Goal: Transaction & Acquisition: Subscribe to service/newsletter

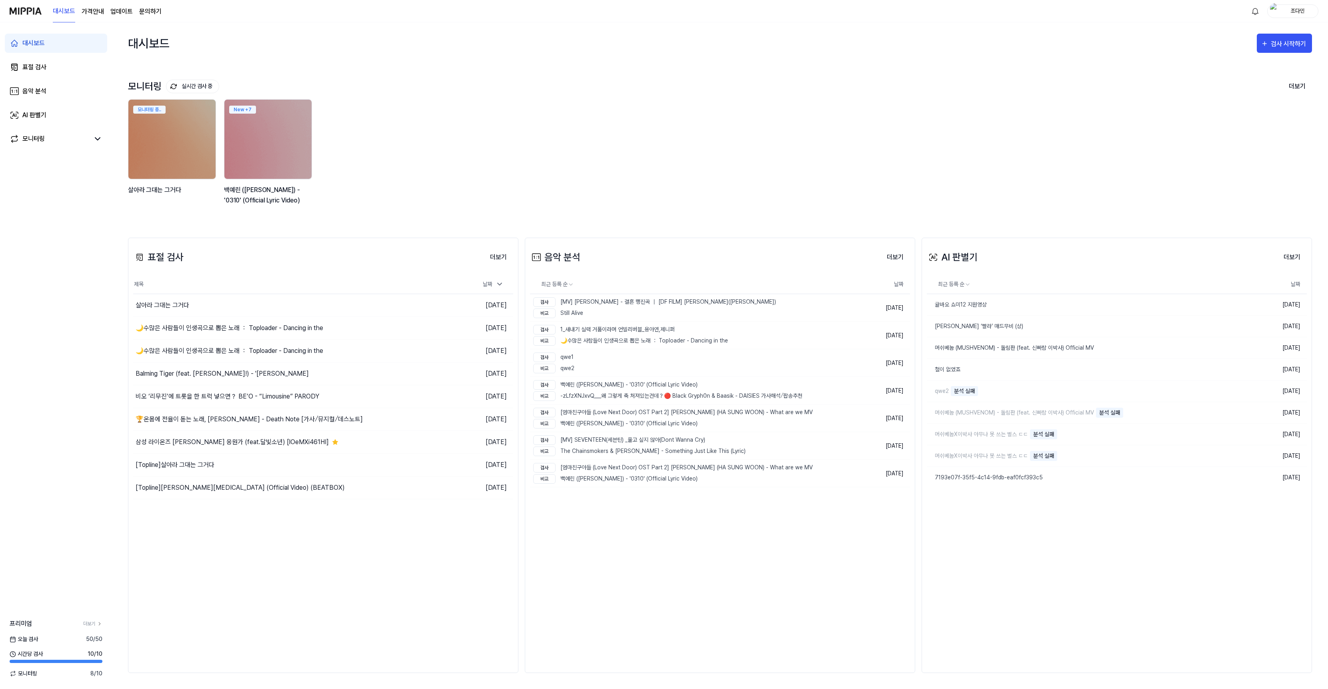
click at [114, 12] on link "업데이트" at bounding box center [121, 12] width 22 height 10
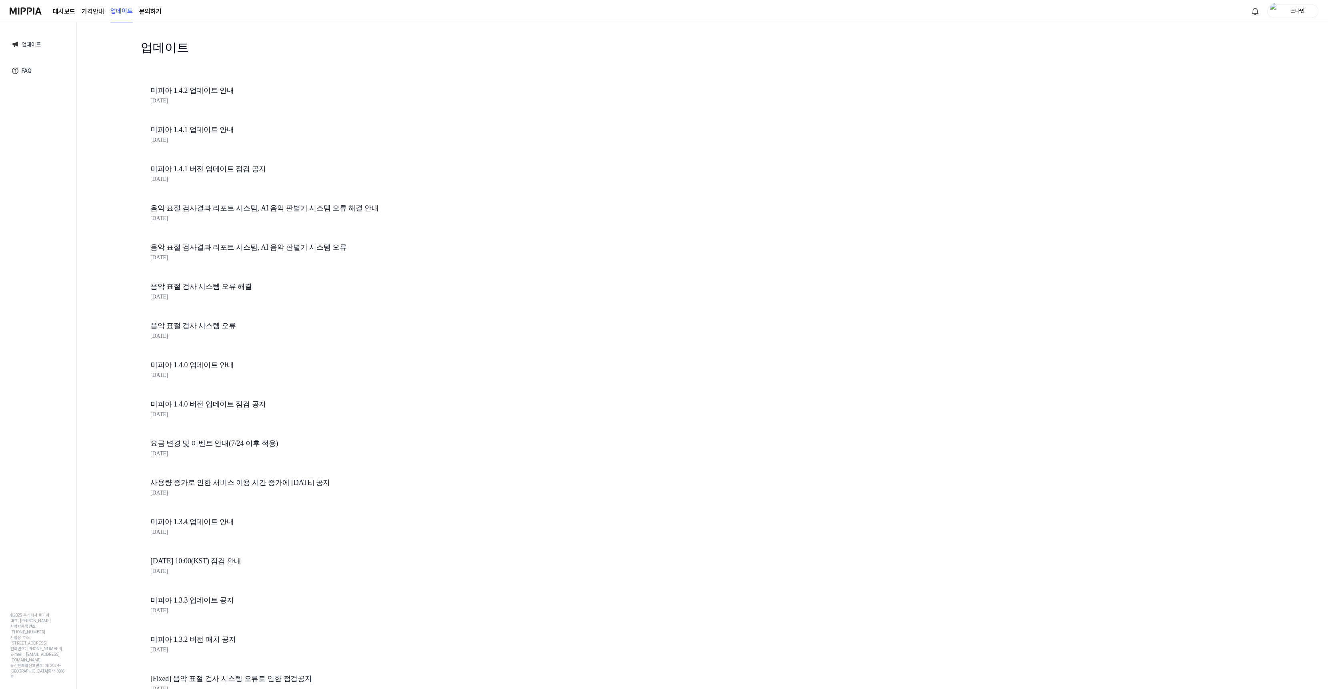
click at [104, 14] on div "대시보드 가격안내 업데이트 문의하기" at bounding box center [107, 11] width 109 height 22
click at [98, 7] on 버튼 "가격안내" at bounding box center [93, 12] width 22 height 10
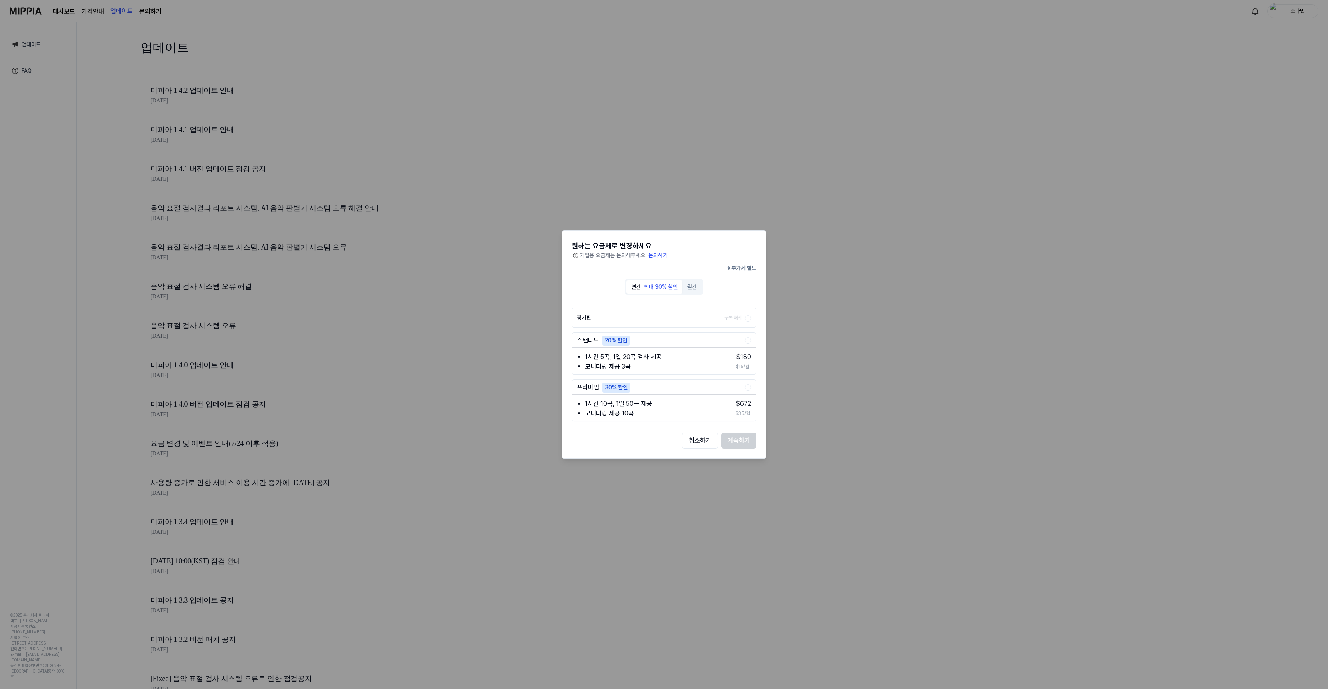
click at [743, 332] on div "스탠다드 20% 할인 1시간 5곡, 1일 20곡 검사 제공 모니터링 제공 3곡 $ 180 $15/월" at bounding box center [664, 353] width 185 height 42
click at [735, 312] on div "구독 해지" at bounding box center [732, 317] width 17 height 19
click at [745, 315] on button "평가판 구독 해지" at bounding box center [748, 318] width 6 height 6
click at [689, 338] on label "스탠다드 20% 할인" at bounding box center [661, 341] width 168 height 10
click at [745, 338] on button "스탠다드 20% 할인" at bounding box center [748, 341] width 6 height 6
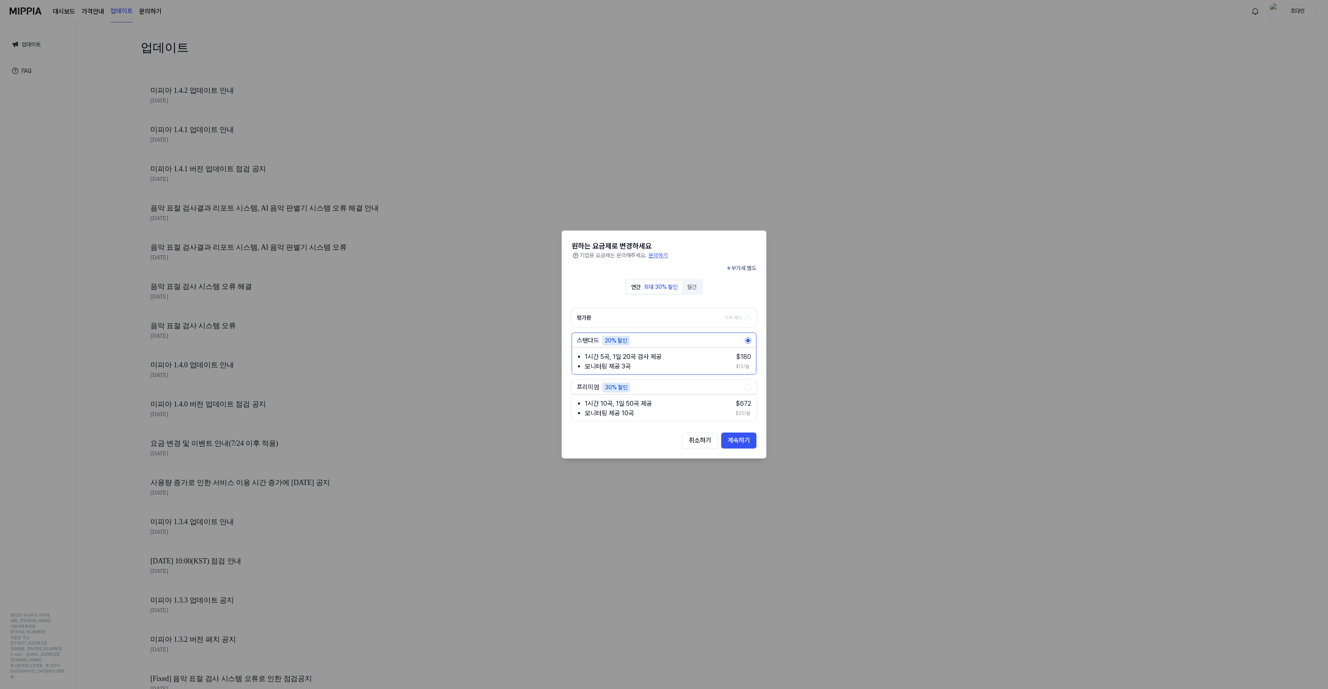
click at [685, 293] on button "월간" at bounding box center [691, 286] width 19 height 13
click at [646, 286] on div "최대 30% 할인" at bounding box center [661, 287] width 34 height 8
click at [692, 288] on button "월간" at bounding box center [691, 286] width 19 height 13
click at [667, 353] on li "1시간 5곡, 1일 20곡 검사 제공" at bounding box center [641, 357] width 112 height 10
click at [691, 442] on button "취소하기" at bounding box center [700, 440] width 36 height 16
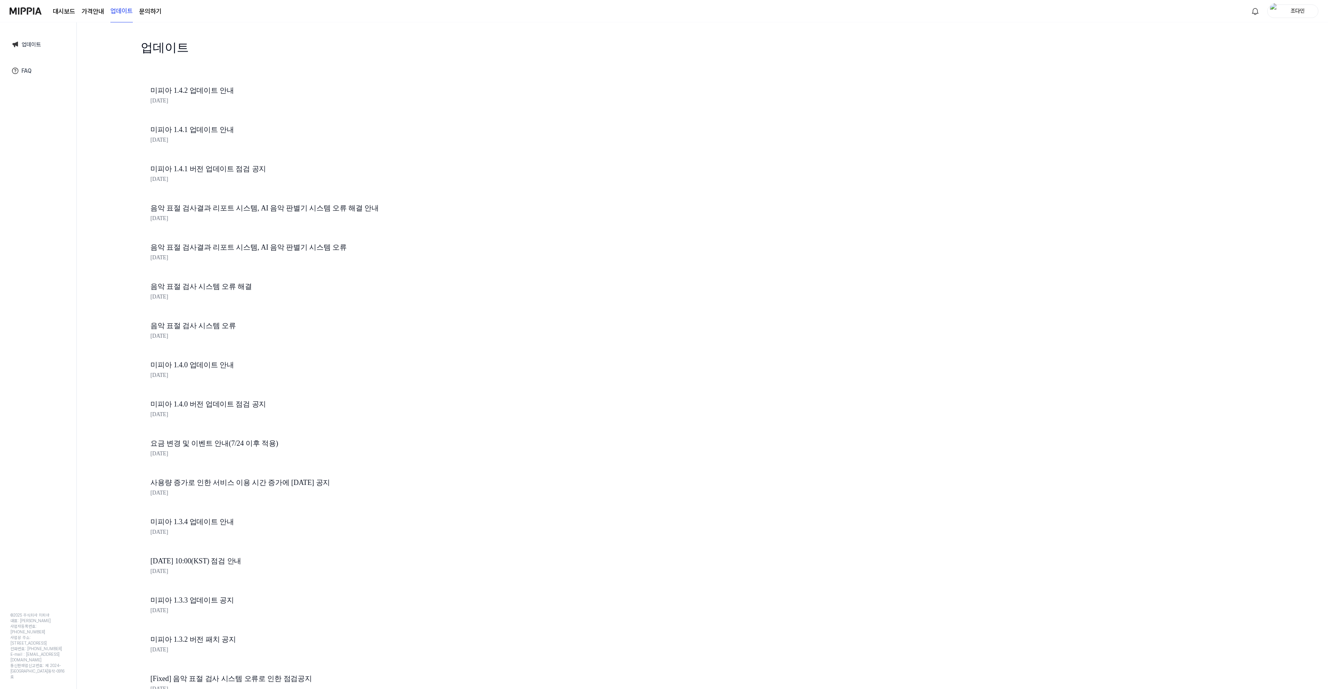
click at [667, 527] on div "업데이트 미피아 1.4.2 업데이트 안내 2025.07.31. 미피아 1.4.1 업데이트 안내 2025.07.24. 미피아 1.4.1 버전 업…" at bounding box center [702, 355] width 1251 height 666
click at [62, 143] on div "업데이트 FAQ © 2025 주식회사 미피아 대표: 오찬호 사업자등록번호: 158-86-03300 사업장 주소: 서울 특별시 동작구 상도로 5…" at bounding box center [38, 355] width 77 height 666
click at [97, 12] on 버튼 "가격안내" at bounding box center [93, 12] width 22 height 10
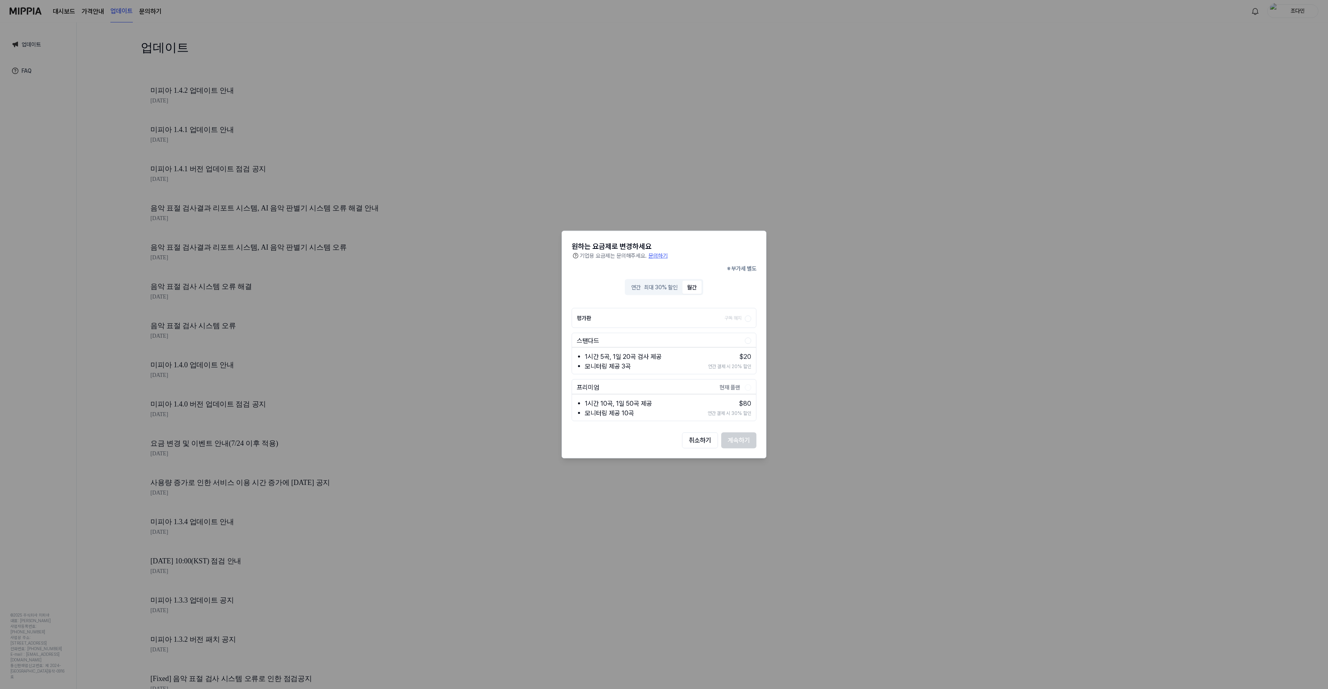
click at [695, 291] on button "월간" at bounding box center [691, 286] width 19 height 13
click at [691, 354] on li "1시간 5곡, 1일 20곡 검사 제공" at bounding box center [641, 357] width 112 height 10
click at [747, 449] on div "원하는 요금제로 변경하세요 기업용 요금제는 문의해주세요. 문의하기 ※ 부가세 별도 연간 최대 30% 할인 월간 평가판 구독 해지 스탠다드 1시…" at bounding box center [664, 345] width 205 height 228
click at [746, 440] on button "계속하기" at bounding box center [738, 440] width 35 height 16
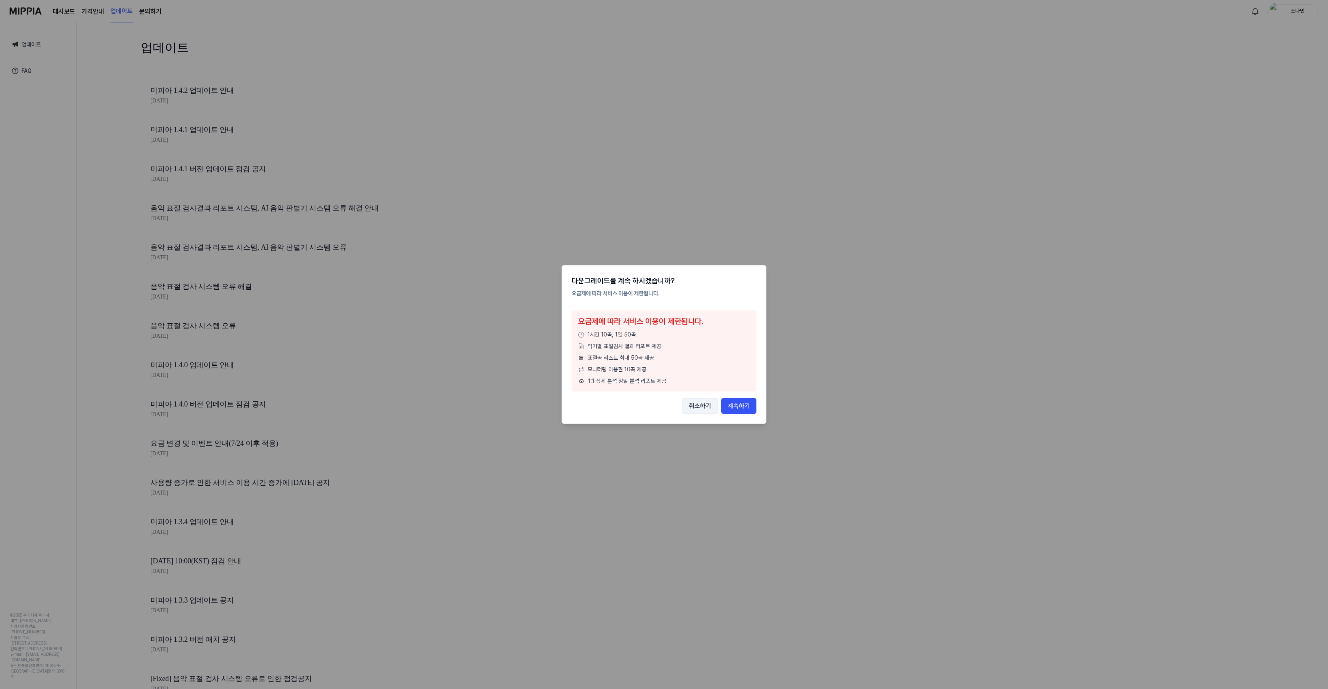
click at [692, 400] on button "취소하기" at bounding box center [700, 406] width 36 height 16
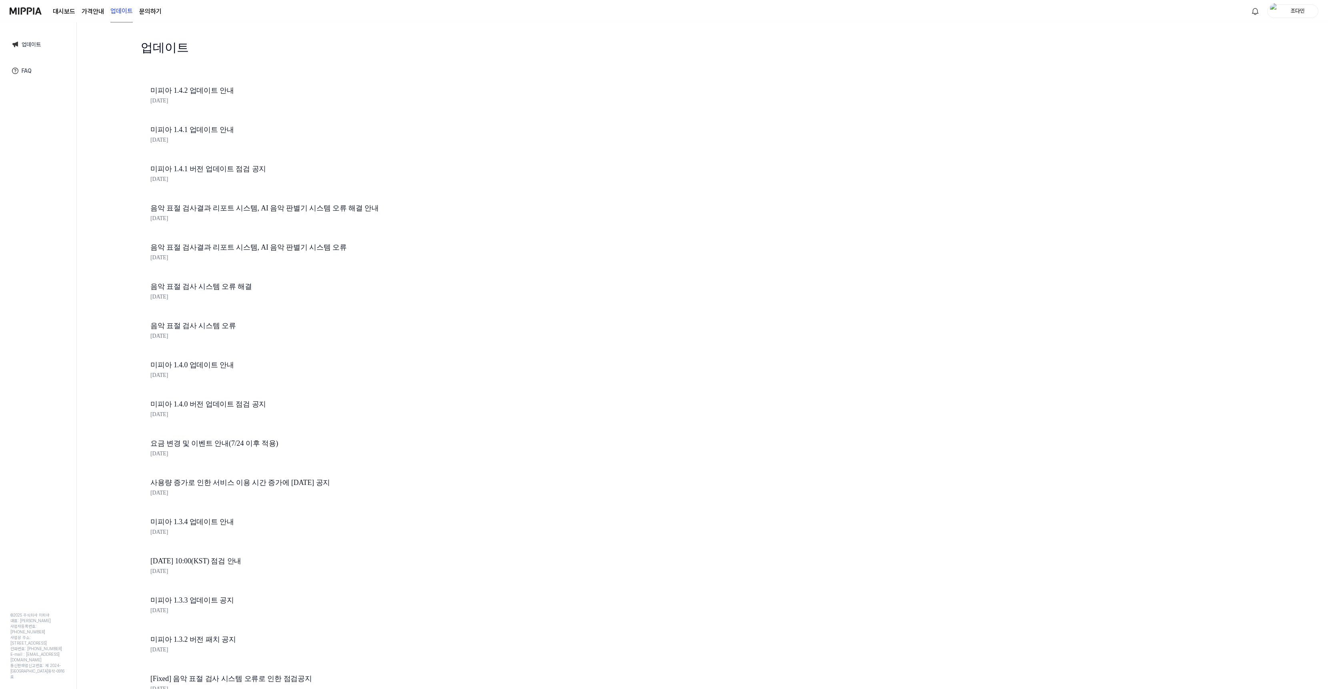
click at [1285, 11] on div "조다민" at bounding box center [1297, 10] width 31 height 9
click at [1255, 74] on button "로그아웃" at bounding box center [1267, 72] width 92 height 8
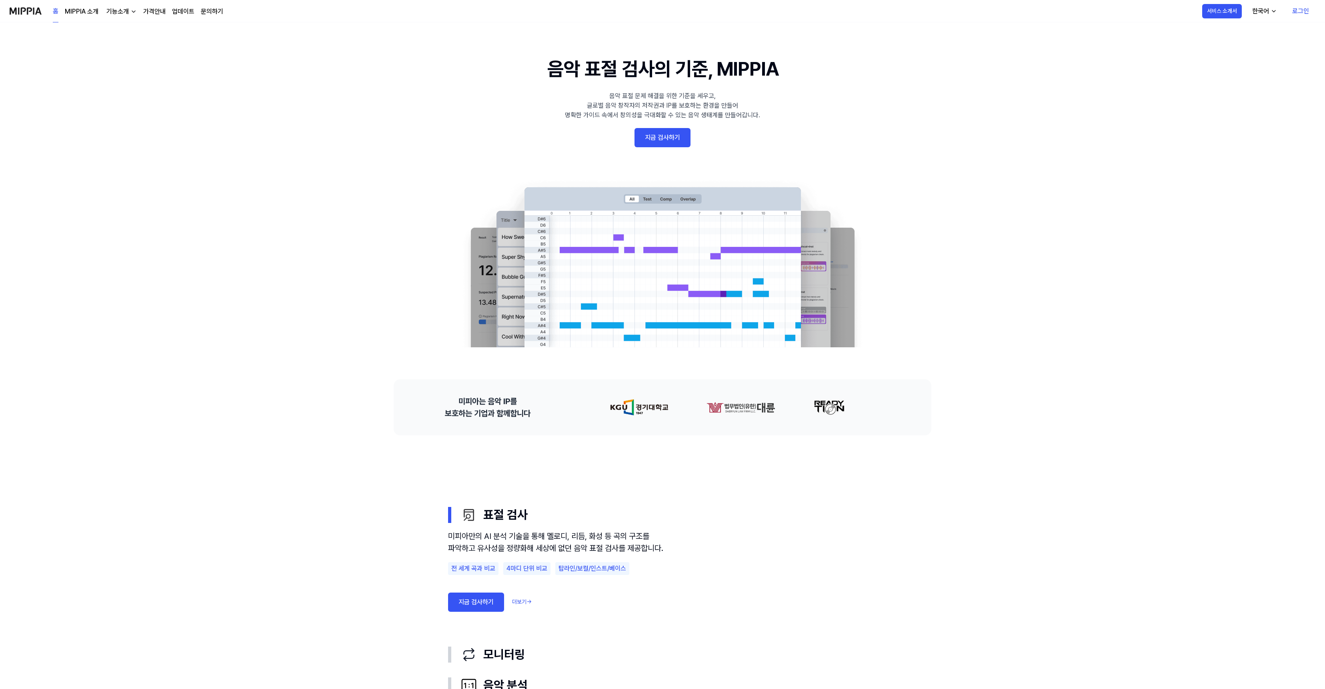
click at [1291, 10] on link "로그인" at bounding box center [1300, 11] width 30 height 22
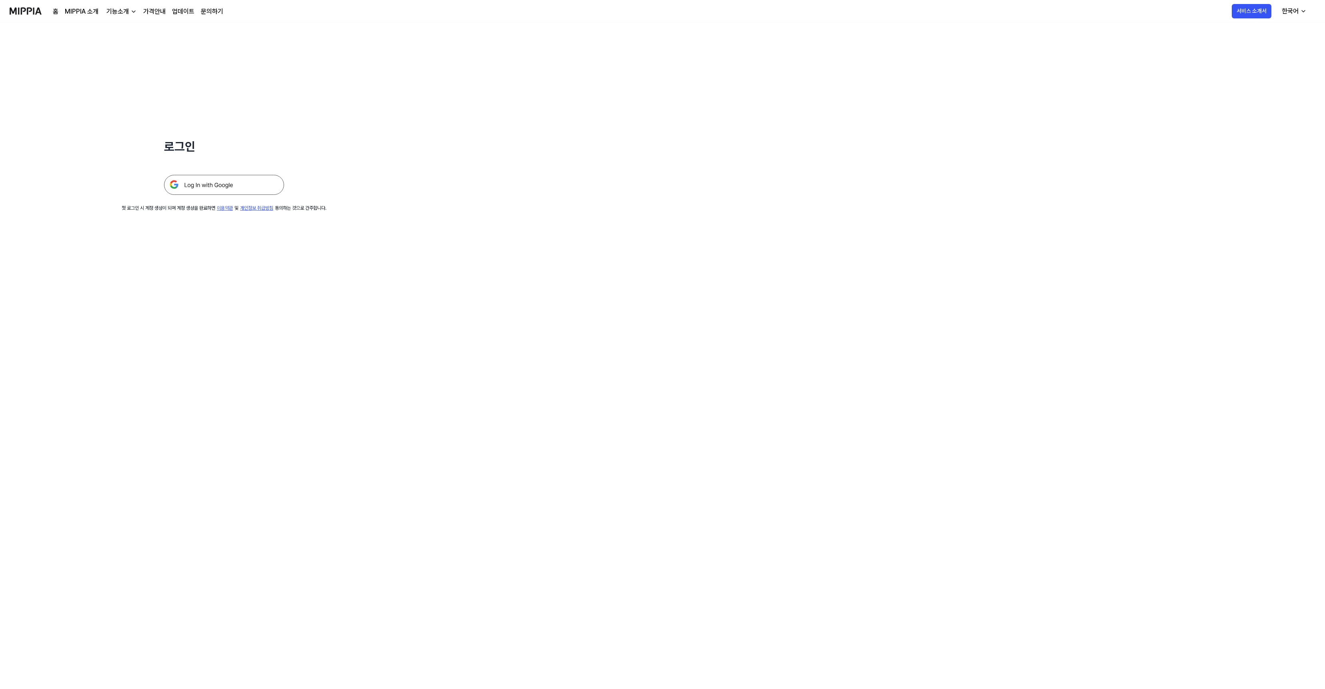
click at [235, 189] on img at bounding box center [224, 185] width 120 height 20
